Goal: Task Accomplishment & Management: Use online tool/utility

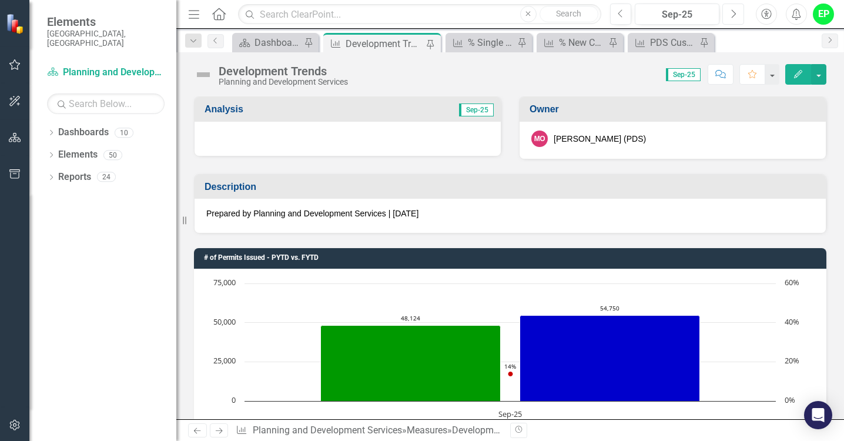
click at [736, 11] on icon "Next" at bounding box center [733, 14] width 6 height 11
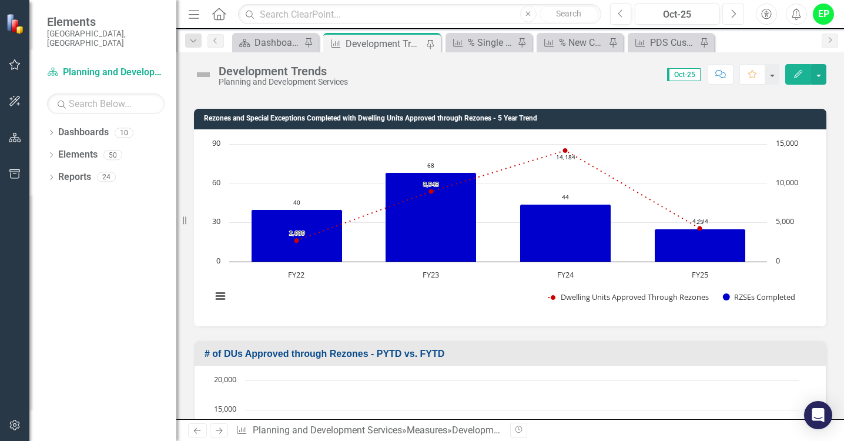
scroll to position [2705, 0]
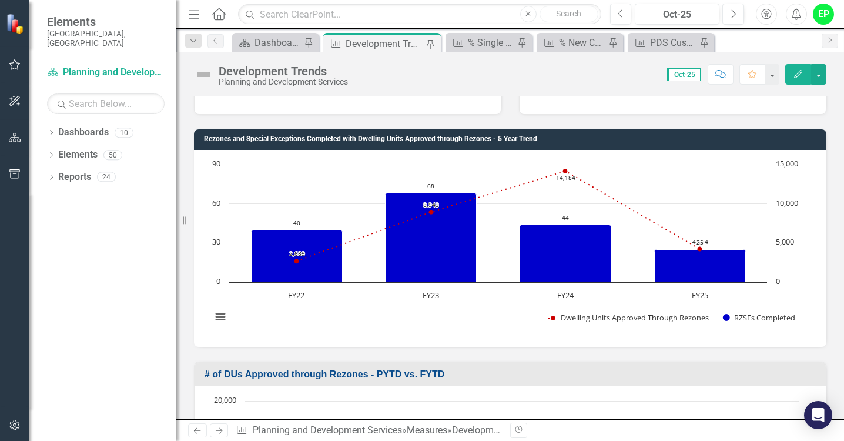
click at [396, 140] on h3 "Rezones and Special Exceptions Completed with Dwelling Units Approved through R…" at bounding box center [512, 139] width 617 height 8
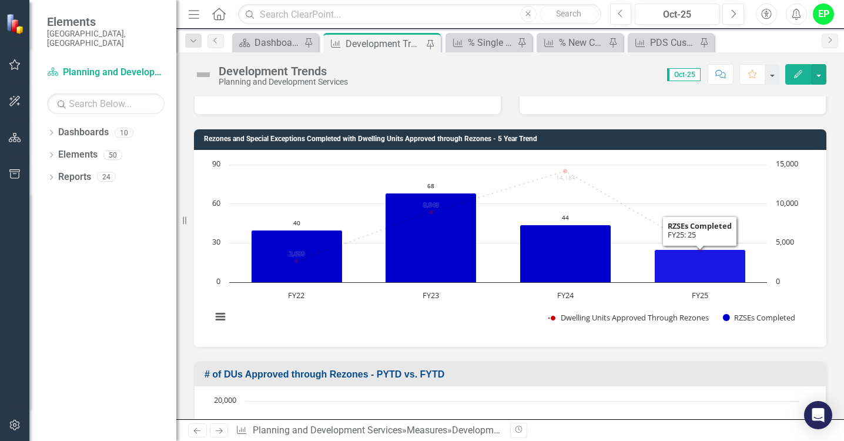
click at [703, 264] on icon "FY25, 25. RZSEs Completed." at bounding box center [700, 265] width 91 height 33
click at [687, 254] on icon "FY25, 25. RZSEs Completed." at bounding box center [700, 265] width 91 height 33
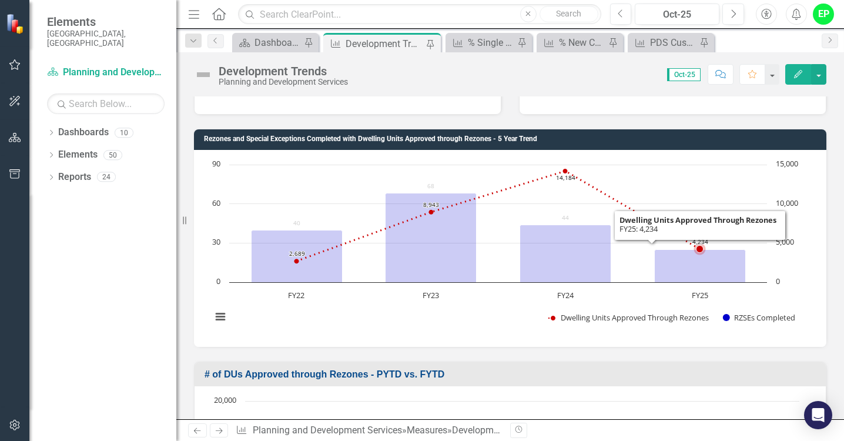
click at [697, 248] on icon "FY25, 4,234. Dwelling Units Approved Through Rezones ." at bounding box center [700, 248] width 7 height 7
click at [666, 224] on icon "Interactive chart" at bounding box center [497, 216] width 403 height 90
click at [736, 222] on rect "Interactive chart" at bounding box center [506, 247] width 600 height 176
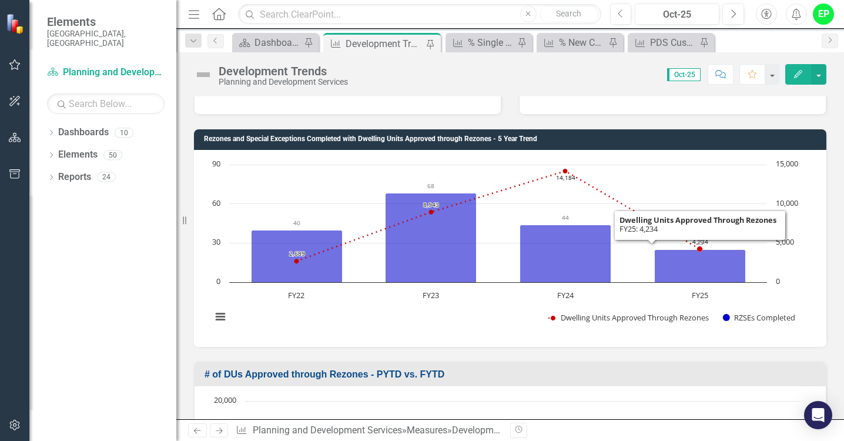
click at [724, 329] on rect "Interactive chart" at bounding box center [506, 247] width 600 height 176
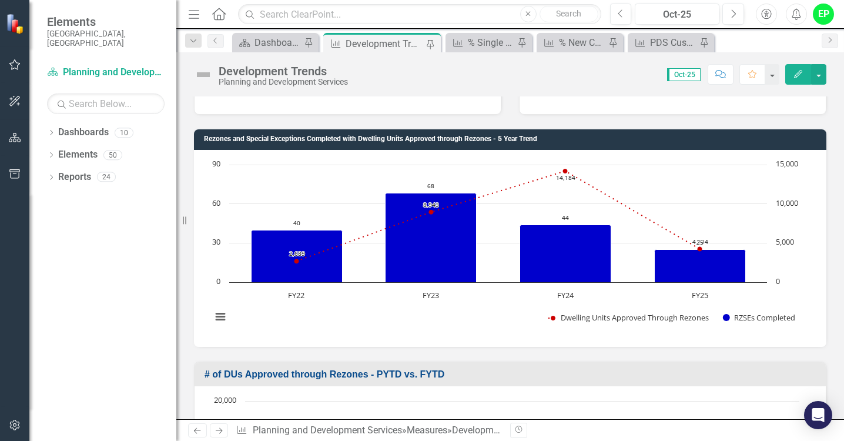
click at [586, 339] on div "Chart Combination chart with 2 data series. Rezones and Special Exceptions Comp…" at bounding box center [510, 248] width 633 height 197
click at [536, 369] on h3 "# of DUs Approved through Rezones - PYTD vs. FYTD" at bounding box center [513, 374] width 616 height 11
click at [259, 370] on h3 "# of DUs Approved through Rezones - PYTD vs. FYTD" at bounding box center [513, 374] width 616 height 11
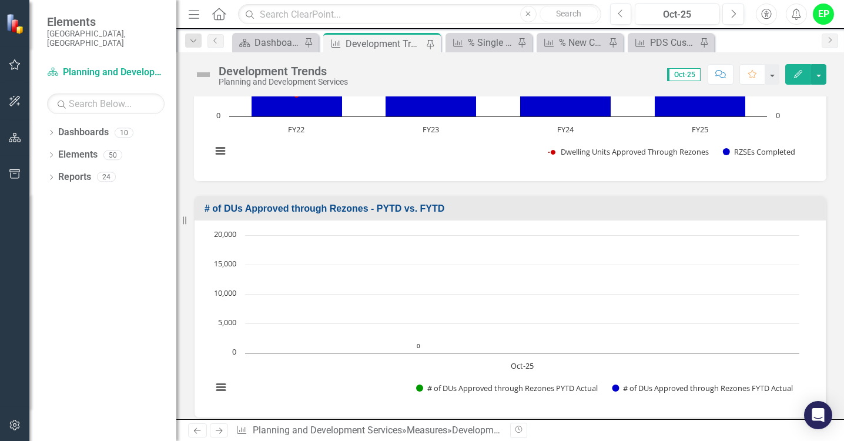
scroll to position [2881, 0]
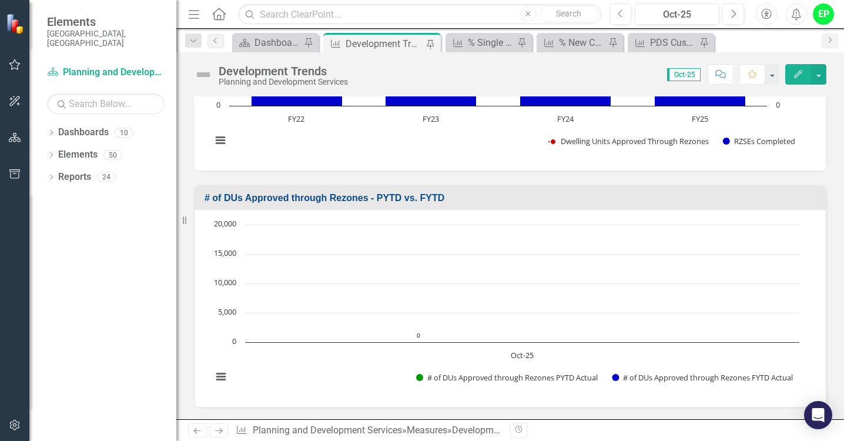
click at [381, 345] on rect "Interactive chart" at bounding box center [505, 307] width 599 height 176
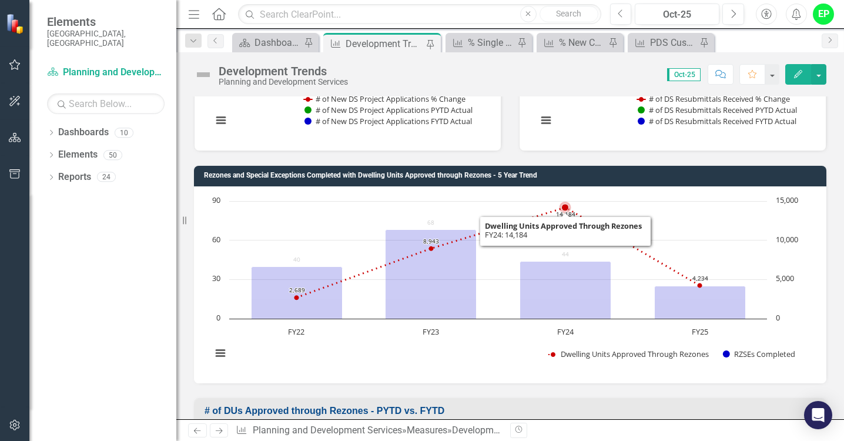
scroll to position [2705, 0]
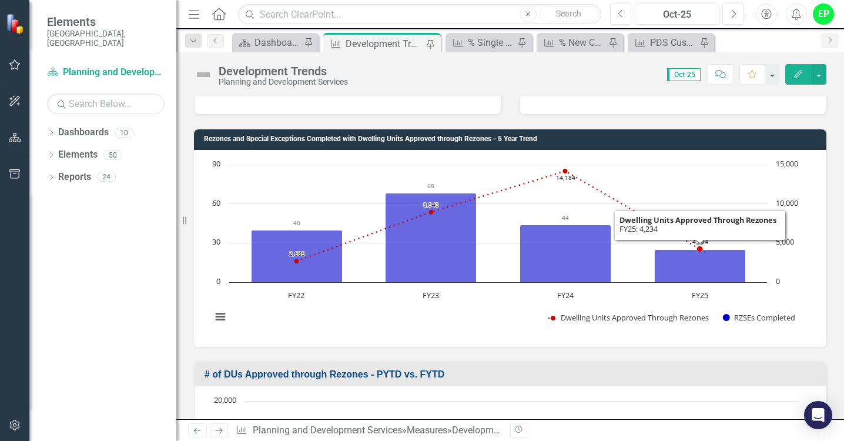
click at [656, 159] on icon "Created with Highcharts 11.4.8 Chart context menu 2,689 ​ 2,689 8,943 ​ 8,943 1…" at bounding box center [506, 247] width 600 height 176
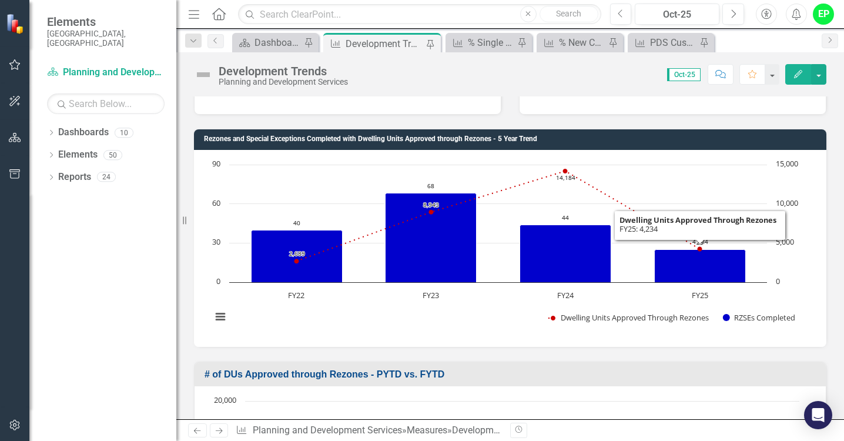
click at [656, 159] on icon "Created with Highcharts 11.4.8 Chart context menu 2,689 ​ 2,689 8,943 ​ 8,943 1…" at bounding box center [506, 247] width 600 height 176
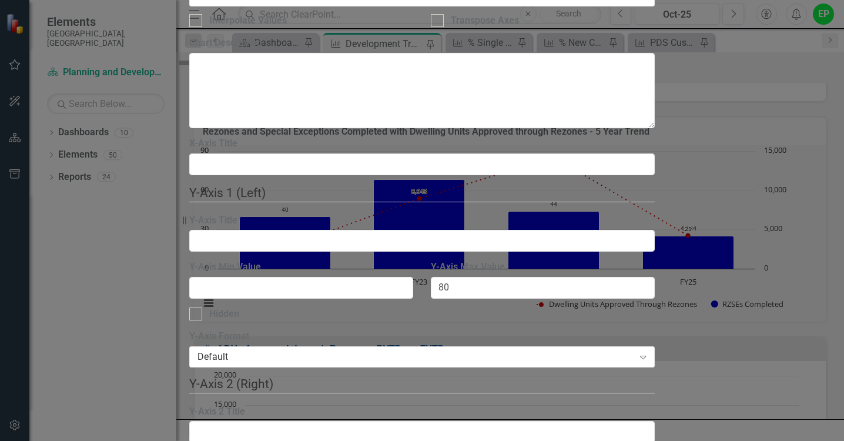
scroll to position [89, 0]
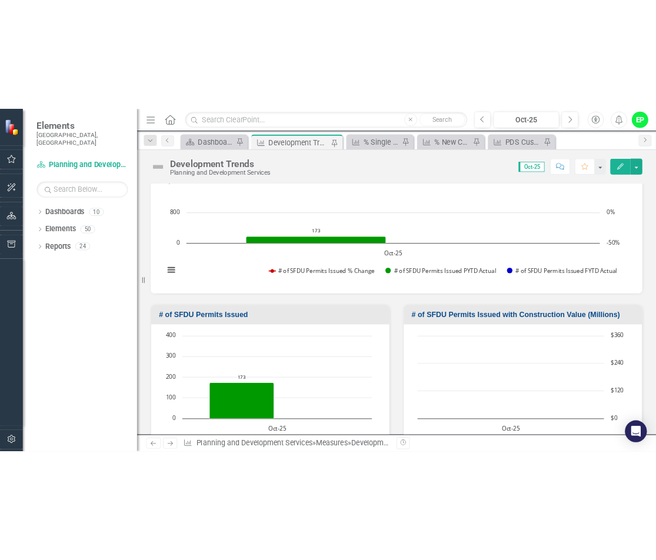
scroll to position [691, 0]
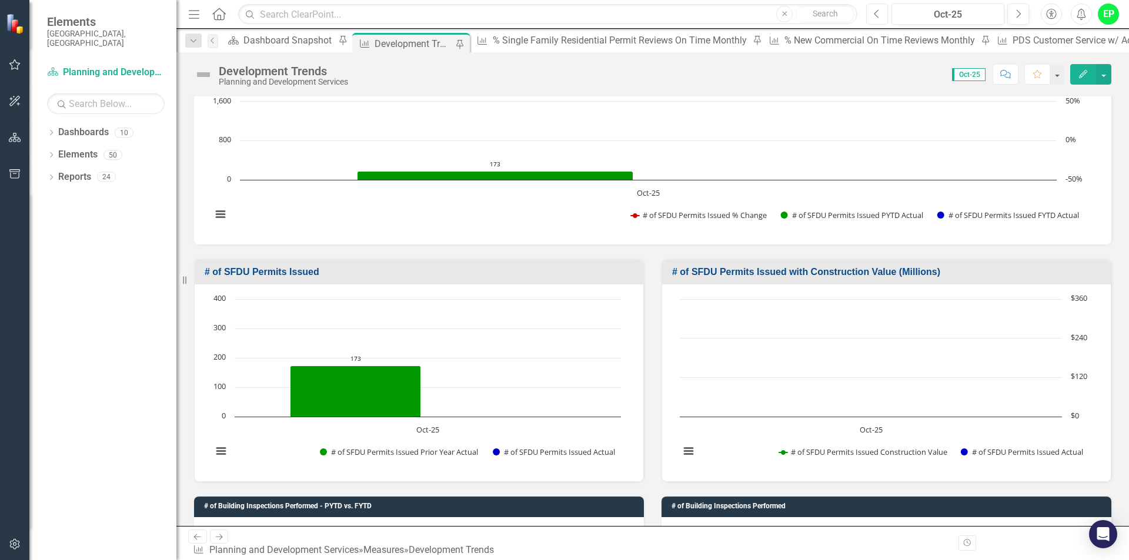
click at [844, 15] on icon "Previous" at bounding box center [877, 14] width 6 height 11
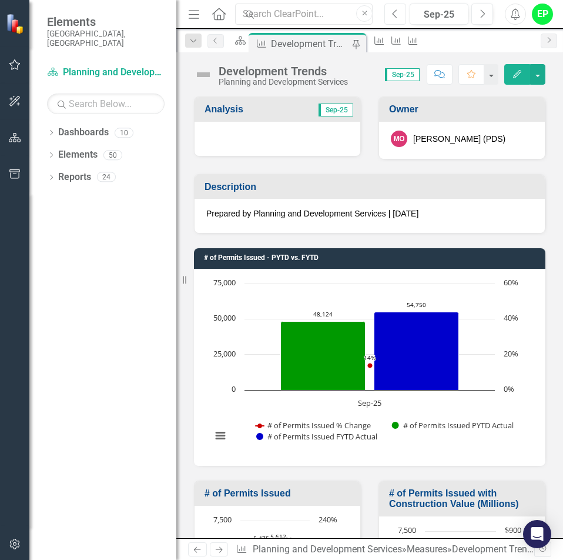
click at [182, 279] on div "Resize" at bounding box center [180, 280] width 9 height 560
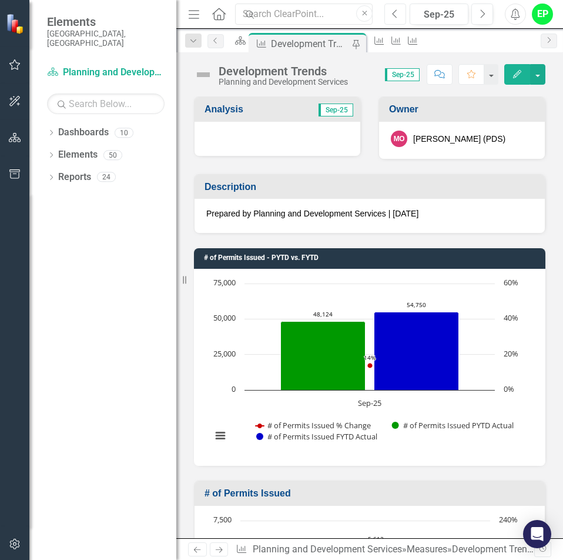
drag, startPoint x: 182, startPoint y: 279, endPoint x: -30, endPoint y: 293, distance: 212.7
click at [0, 293] on html "Accessibility Screen-Reader Guide, Feedback, and Issue Reporting | New window E…" at bounding box center [281, 280] width 563 height 560
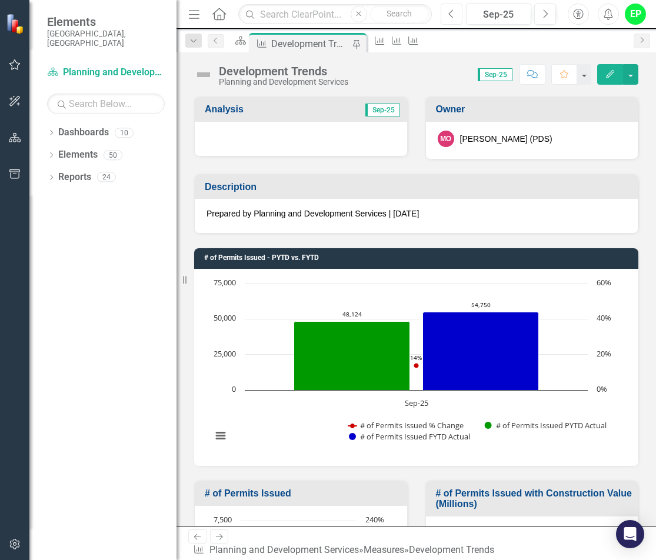
click at [450, 20] on button "Previous" at bounding box center [451, 14] width 22 height 21
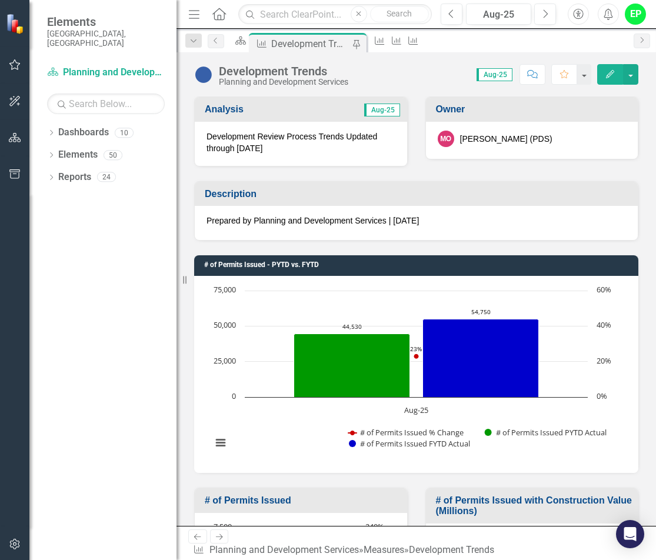
drag, startPoint x: 105, startPoint y: 212, endPoint x: 52, endPoint y: 183, distance: 59.7
click at [105, 213] on div "Dropdown Dashboards 10 2026 DRAFT Strategic Plan Sarasota County Dashboard Drop…" at bounding box center [102, 341] width 147 height 437
click at [48, 262] on div "Dropdown Dashboards 10 2026 DRAFT Strategic Plan Sarasota County Dashboard Drop…" at bounding box center [102, 341] width 147 height 437
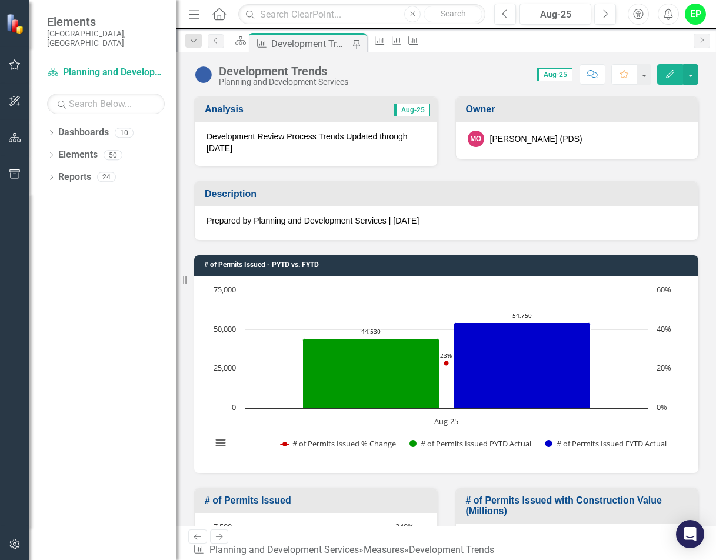
click at [280, 440] on h3 "# of Permits Issued" at bounding box center [318, 500] width 226 height 11
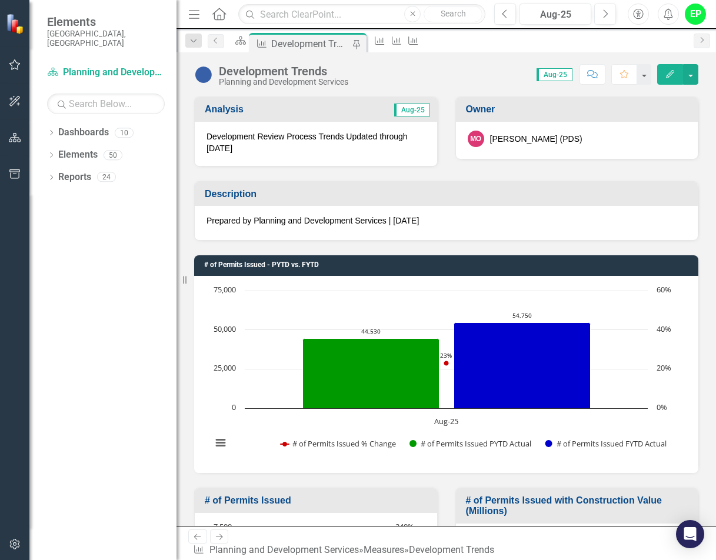
click at [302, 440] on h3 "# of Permits Issued" at bounding box center [318, 500] width 226 height 11
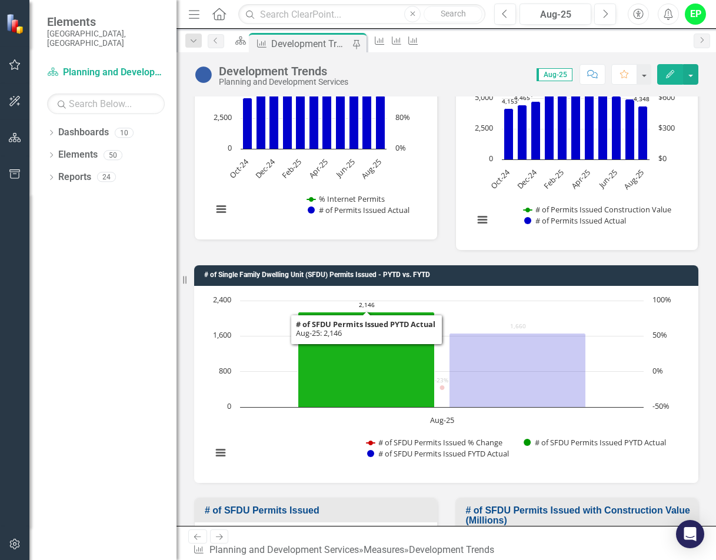
scroll to position [118, 0]
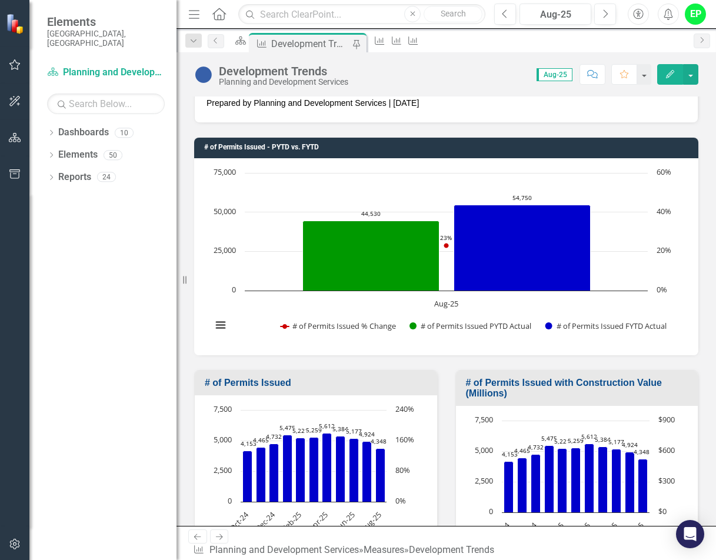
drag, startPoint x: 151, startPoint y: 446, endPoint x: 152, endPoint y: 427, distance: 19.4
click at [151, 440] on div "Dropdown Dashboards 10 2026 DRAFT Strategic Plan Sarasota County Dashboard Drop…" at bounding box center [102, 341] width 147 height 437
click at [690, 80] on button "button" at bounding box center [690, 74] width 15 height 21
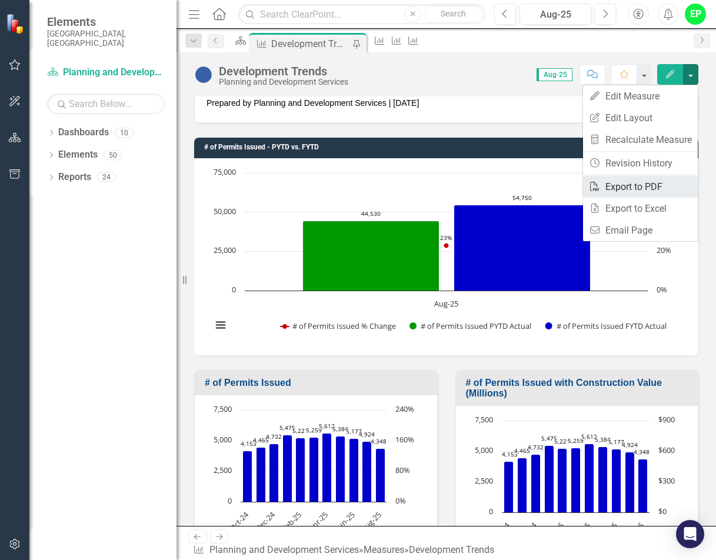
click at [632, 188] on link "PDF Export to PDF" at bounding box center [640, 187] width 115 height 22
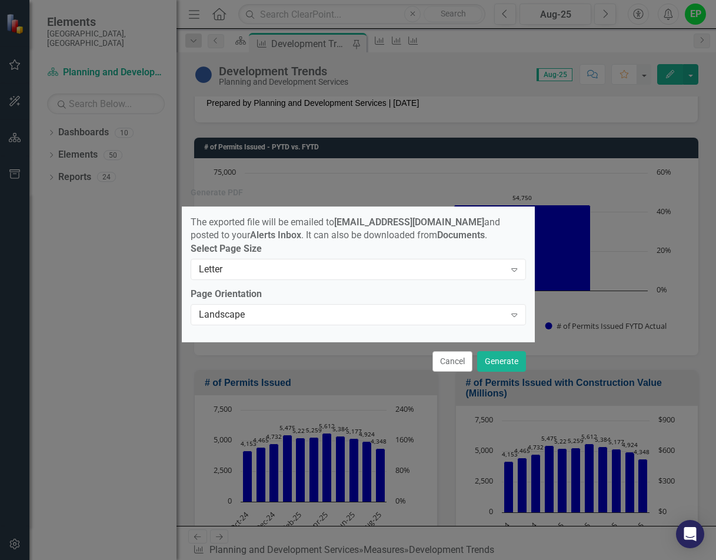
drag, startPoint x: 196, startPoint y: 98, endPoint x: 203, endPoint y: 129, distance: 32.7
click at [196, 98] on div "Generate PDF The exported file will be emailed to [EMAIL_ADDRESS][DOMAIN_NAME] …" at bounding box center [358, 280] width 353 height 560
click at [457, 372] on button "Cancel" at bounding box center [452, 361] width 40 height 21
